Goal: Information Seeking & Learning: Learn about a topic

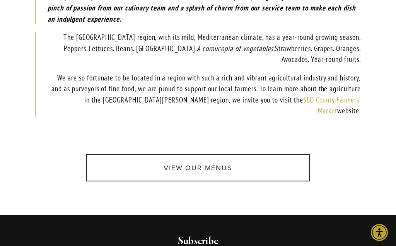
scroll to position [469, 0]
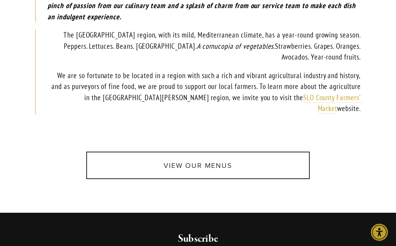
click at [245, 156] on link "View Our Menus" at bounding box center [197, 165] width 223 height 27
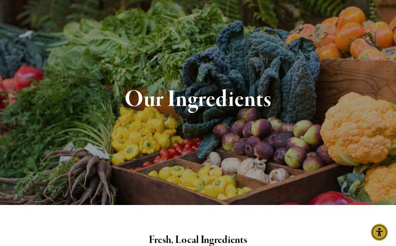
scroll to position [0, 0]
